Goal: Unclear

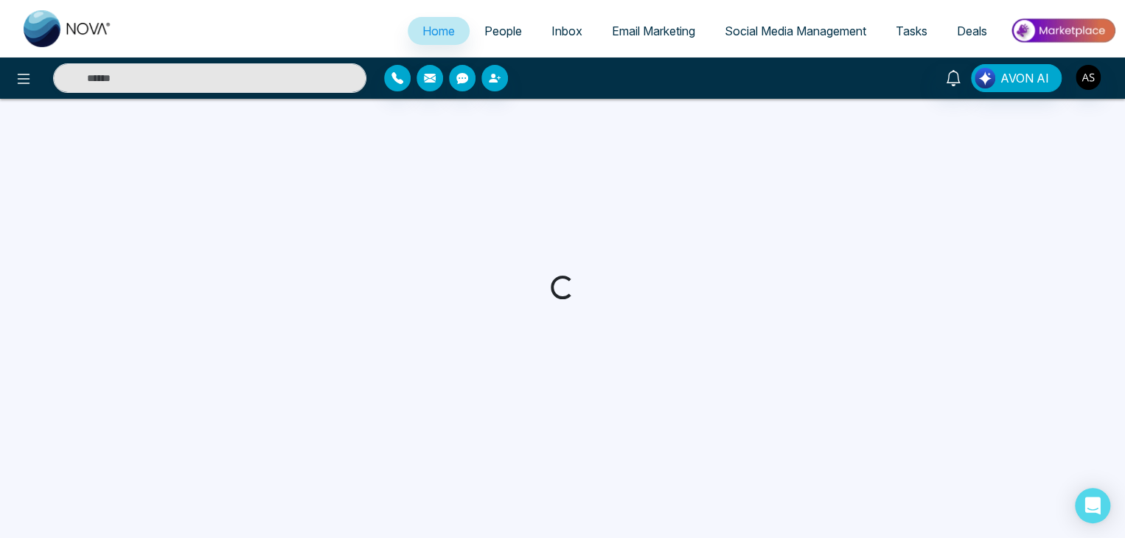
select select "*"
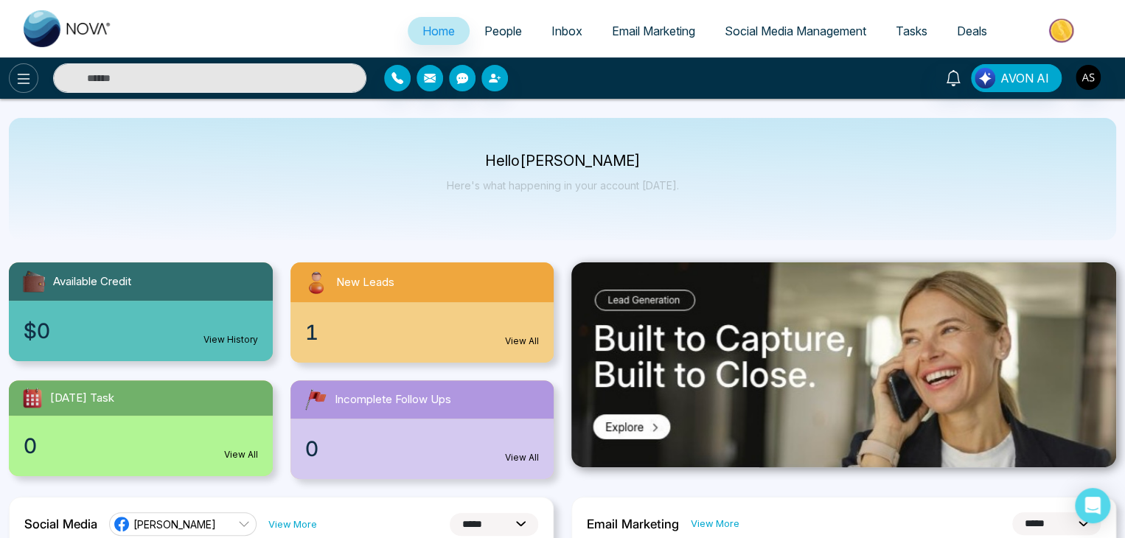
click at [24, 73] on icon at bounding box center [24, 79] width 18 height 18
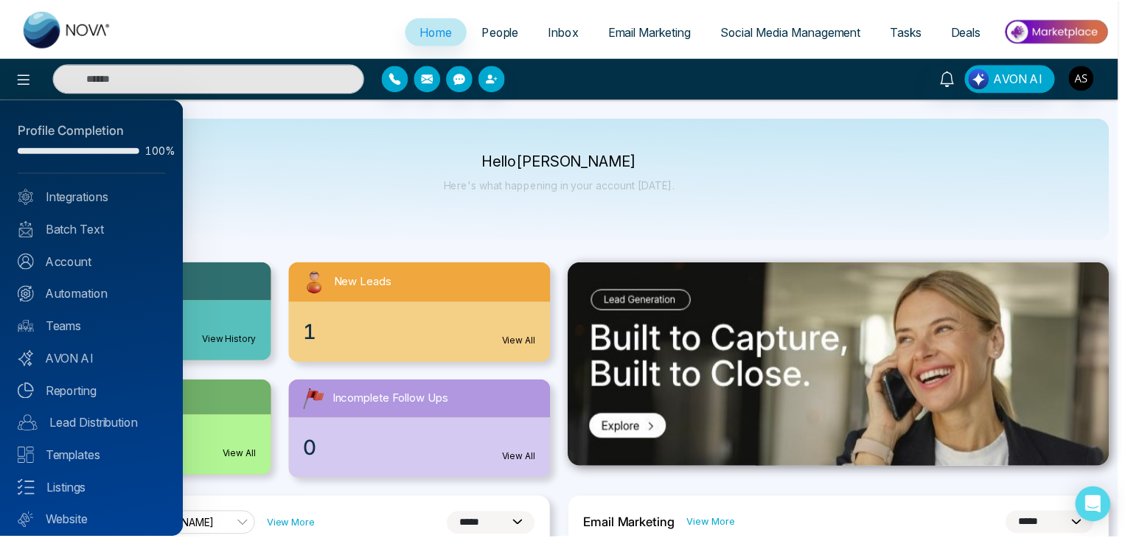
scroll to position [41, 0]
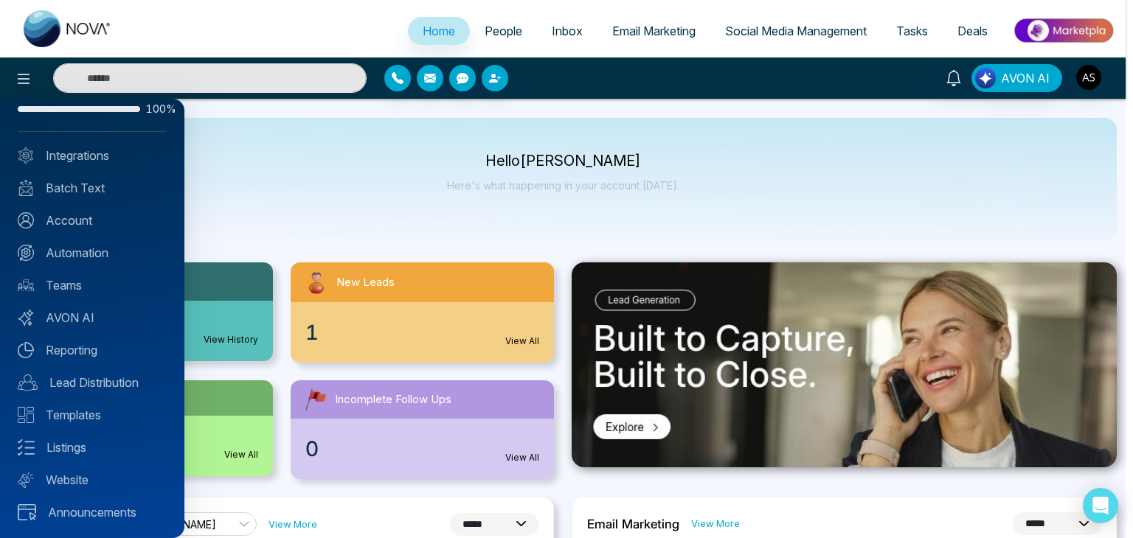
click at [224, 206] on div at bounding box center [566, 269] width 1133 height 538
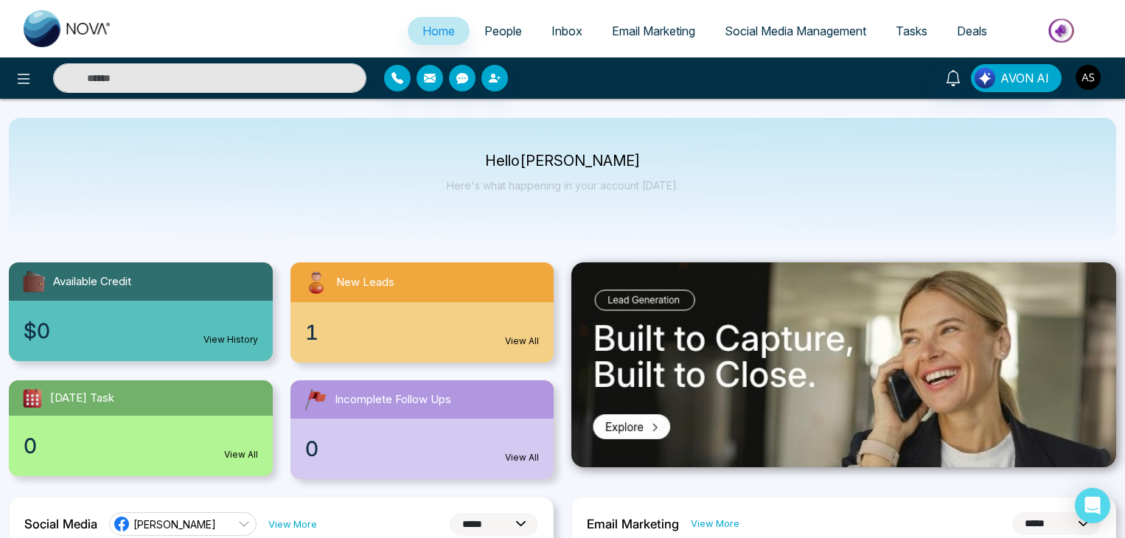
select select "*"
